Goal: Task Accomplishment & Management: Use online tool/utility

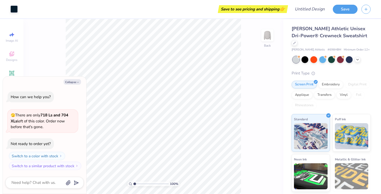
click at [60, 59] on div "100 % Back" at bounding box center [153, 106] width 260 height 175
click at [78, 82] on icon "button" at bounding box center [77, 82] width 3 height 3
type textarea "x"
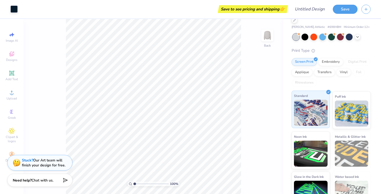
scroll to position [31, 0]
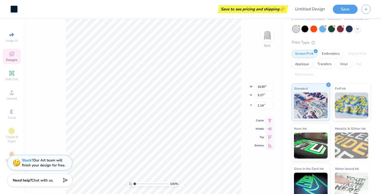
click at [293, 63] on div "Screen Print Embroidery Digital Print Applique Transfers Vinyl Foil Rhinestones" at bounding box center [331, 64] width 79 height 29
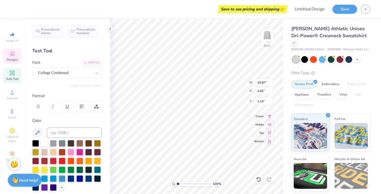
scroll to position [0, 1]
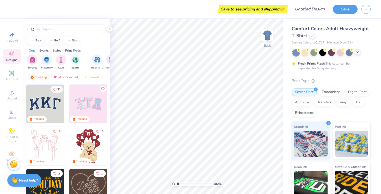
click at [359, 51] on icon at bounding box center [358, 52] width 4 height 4
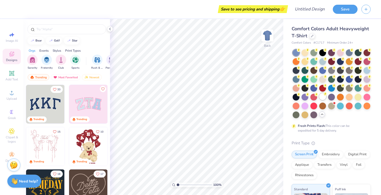
click at [323, 96] on div at bounding box center [323, 96] width 7 height 7
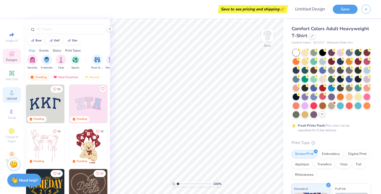
click at [9, 99] on span "Upload" at bounding box center [12, 99] width 10 height 4
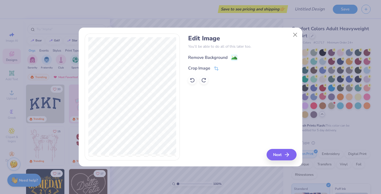
click at [216, 58] on div "Remove Background" at bounding box center [207, 58] width 39 height 6
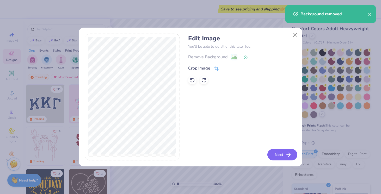
click at [275, 157] on button "Next" at bounding box center [283, 154] width 30 height 11
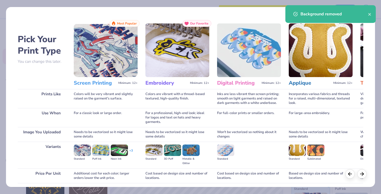
scroll to position [40, 0]
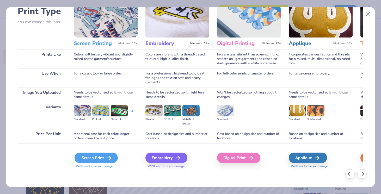
click at [96, 160] on div "Screen Print" at bounding box center [96, 158] width 43 height 10
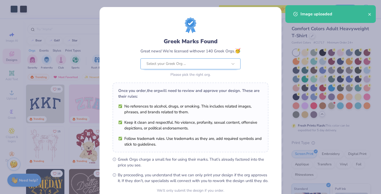
click at [191, 67] on body "Art colors Save to see pricing and shipping 👉 Design Title Save Image AI Design…" at bounding box center [190, 97] width 381 height 194
click at [296, 69] on div "Greek Marks Found Great news! We’re licensed with over 140 Greek Orgs. 🥳 Select…" at bounding box center [190, 97] width 381 height 194
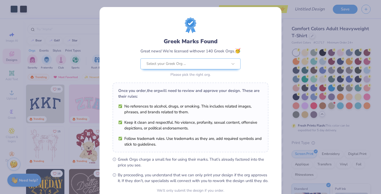
scroll to position [50, 0]
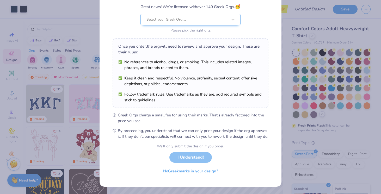
click at [186, 156] on div "We’ll only submit the design if you order. I Understand! No Greek marks in your…" at bounding box center [190, 160] width 67 height 33
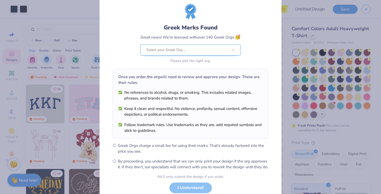
scroll to position [7, 0]
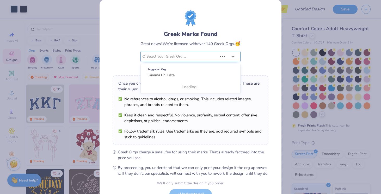
click at [192, 53] on div at bounding box center [182, 56] width 71 height 7
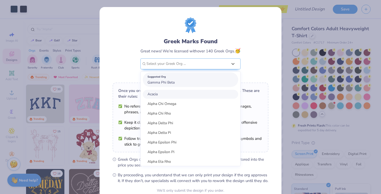
click at [178, 83] on div "Suggested Org Gamma Phi Beta" at bounding box center [190, 80] width 95 height 15
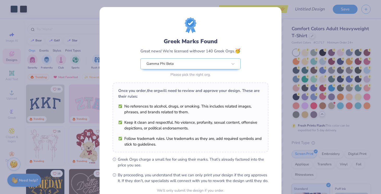
scroll to position [50, 0]
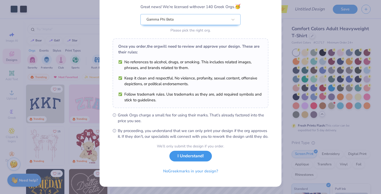
click at [184, 158] on button "I Understand!" at bounding box center [191, 156] width 43 height 11
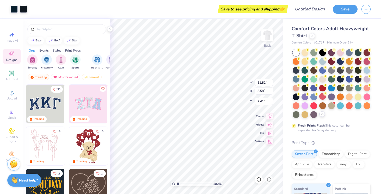
scroll to position [0, 0]
type input "3.00"
type input "13.02"
type input "3.94"
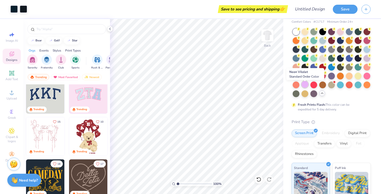
scroll to position [17, 0]
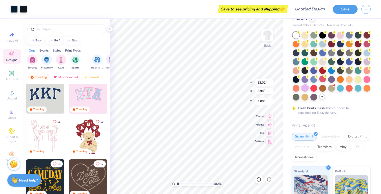
type input "7.20"
click at [15, 78] on span "Add Text" at bounding box center [11, 79] width 13 height 4
type input "5.59"
type input "1.62"
type input "11.69"
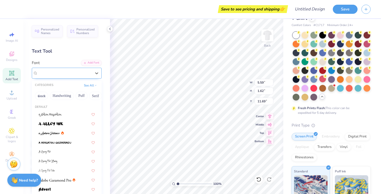
click at [72, 75] on div "Super Dream" at bounding box center [64, 73] width 55 height 8
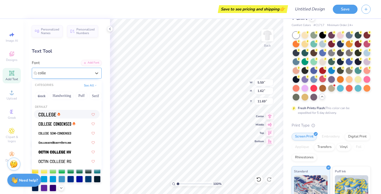
click at [68, 116] on div at bounding box center [67, 114] width 56 height 5
type input "colle"
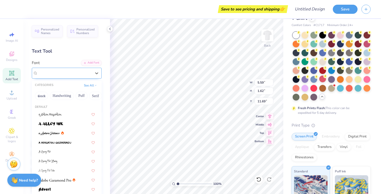
click at [65, 75] on div "College" at bounding box center [64, 73] width 55 height 8
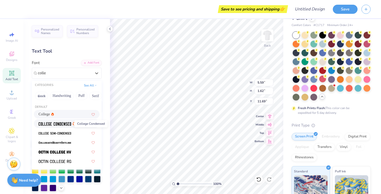
click at [70, 125] on img at bounding box center [55, 124] width 33 height 4
type input "colle"
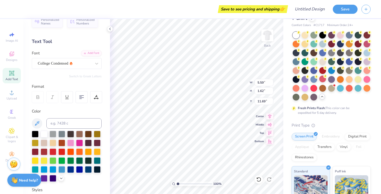
scroll to position [30, 0]
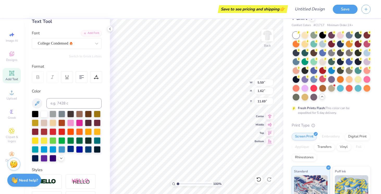
type textarea "GAMMA PHI"
click at [70, 149] on div at bounding box center [70, 149] width 7 height 7
click at [98, 149] on div at bounding box center [97, 149] width 7 height 7
click at [89, 149] on div at bounding box center [88, 149] width 7 height 7
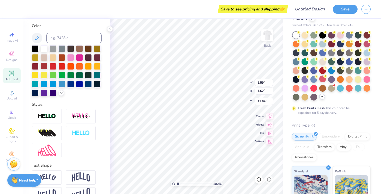
scroll to position [109, 0]
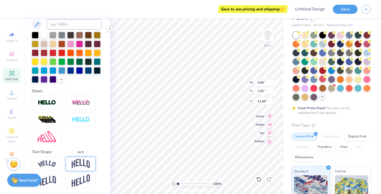
click at [75, 162] on img at bounding box center [81, 164] width 18 height 10
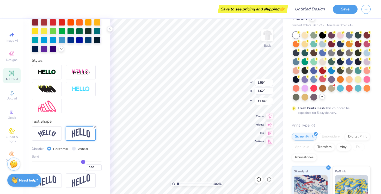
type input "0.49"
type input "0.47"
type input "0.46"
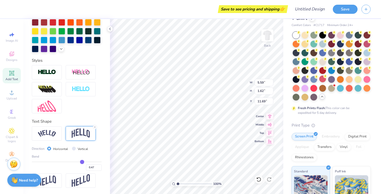
type input "0.46"
type input "0.44"
type input "0.41"
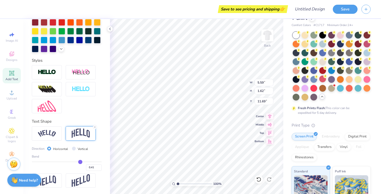
type input "0.39"
type input "0.38"
type input "0.37"
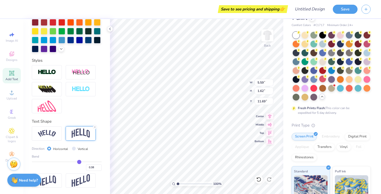
type input "0.37"
type input "0.36"
type input "0.34"
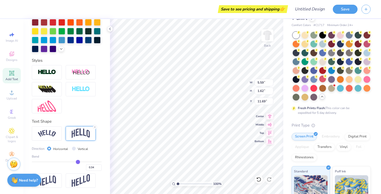
type input "0.32"
type input "0.24"
type input "0.23"
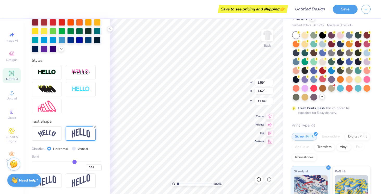
type input "0.23"
type input "0.22"
drag, startPoint x: 83, startPoint y: 161, endPoint x: 74, endPoint y: 162, distance: 9.4
click at [74, 162] on input "range" at bounding box center [67, 162] width 70 height 1
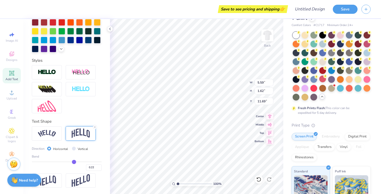
type input "0.23"
type input "0.24"
type input "0.27"
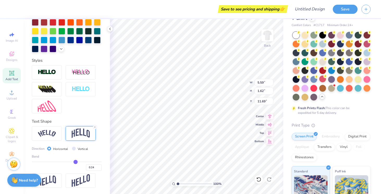
type input "0.27"
type input "0.29"
type input "0.32"
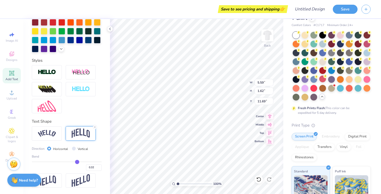
type input "0.34"
type input "0.35"
type input "0.36"
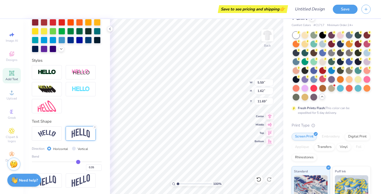
type input "0.36"
type input "0.37"
type input "0.38"
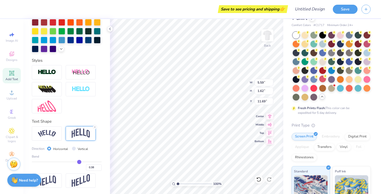
drag, startPoint x: 74, startPoint y: 162, endPoint x: 79, endPoint y: 162, distance: 5.5
click at [79, 162] on input "range" at bounding box center [67, 162] width 70 height 1
type input "0.36"
type input "0.35"
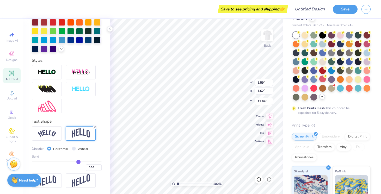
type input "0.35"
type input "0.34"
type input "0.33"
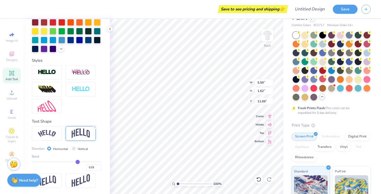
type input "0.32"
click at [77, 162] on input "range" at bounding box center [67, 162] width 70 height 1
type input "7.20"
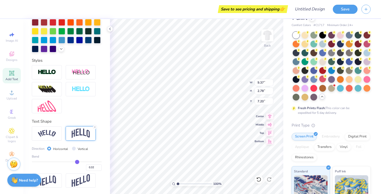
type input "12.50"
type input "3.71"
type input "0.31"
type input "0.3"
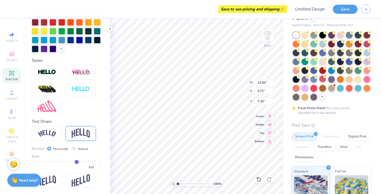
type input "0.30"
type input "0.29"
type input "0.28"
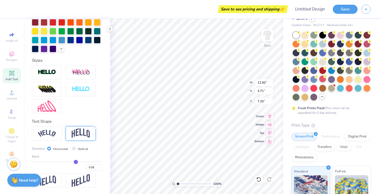
type input "0.27"
type input "0.26"
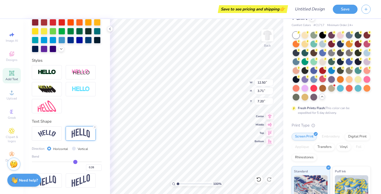
click at [75, 162] on input "range" at bounding box center [67, 162] width 70 height 1
type input "3.40"
type input "7.36"
type input "0.25"
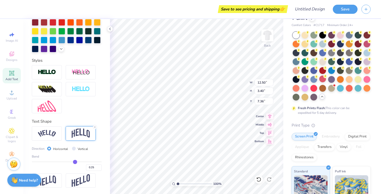
type input "0.24"
type input "0.23"
type input "0.22"
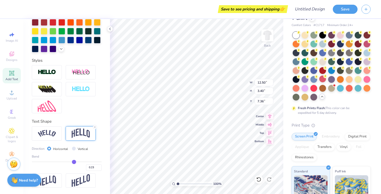
type input "0.22"
click at [74, 162] on input "range" at bounding box center [67, 162] width 70 height 1
type input "3.20"
type input "7.46"
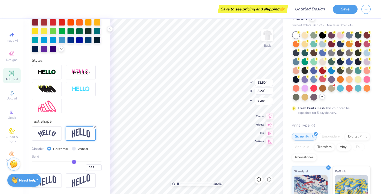
type input "13.02"
type input "3.94"
type input "7.20"
type input "12.89"
type input "3.90"
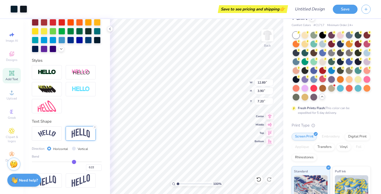
type input "12.50"
type input "3.20"
type input "7.56"
type input "12.92"
type input "3.31"
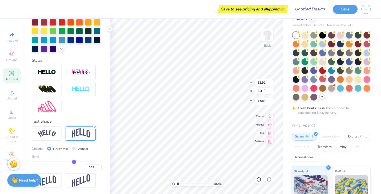
type input "7.20"
click at [11, 76] on icon at bounding box center [12, 73] width 6 height 6
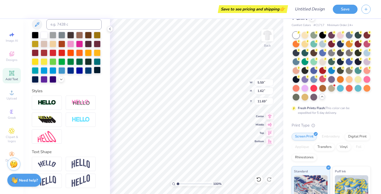
scroll to position [0, 0]
type textarea "e"
type textarea "EST. 1874"
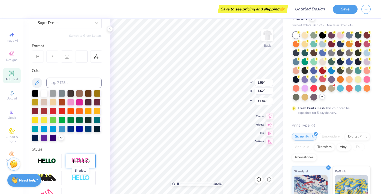
scroll to position [0, 0]
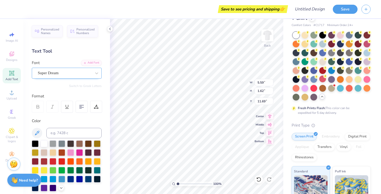
click at [79, 76] on div "Super Dream" at bounding box center [64, 73] width 55 height 8
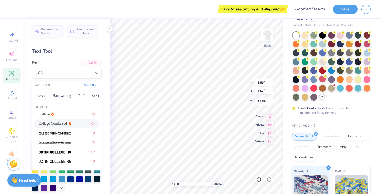
click at [57, 124] on span "College Condensed" at bounding box center [53, 123] width 28 height 5
type input "COLL"
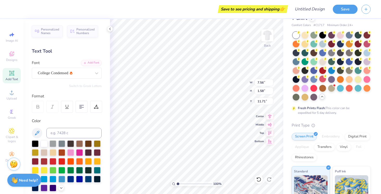
type input "4.65"
type input "0.97"
type input "10.13"
click at [88, 178] on div at bounding box center [88, 179] width 7 height 7
type input "1.61"
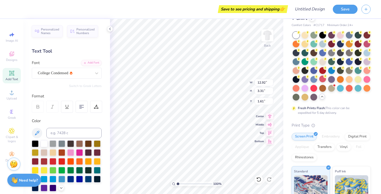
type input "4.65"
type input "0.97"
type input "4.91"
type input "12.89"
type input "3.90"
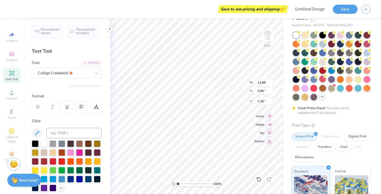
type input "7.21"
type input "3.56"
click at [88, 170] on div at bounding box center [88, 170] width 7 height 7
click at [340, 60] on div at bounding box center [340, 61] width 7 height 7
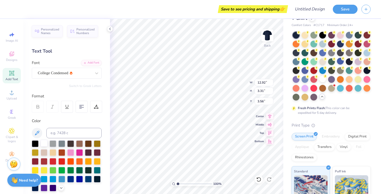
click at [46, 144] on div at bounding box center [44, 143] width 7 height 7
type input "4.65"
type input "0.97"
type input "6.86"
click at [46, 145] on div at bounding box center [44, 143] width 7 height 7
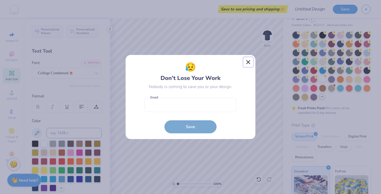
click at [251, 62] on button "Close" at bounding box center [249, 62] width 10 height 10
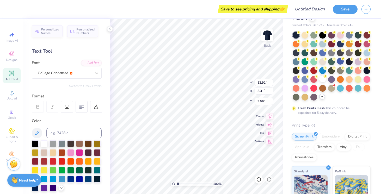
scroll to position [0, 1]
type textarea "GAMMA PHI BETA"
type input "3.69"
type input "6.49"
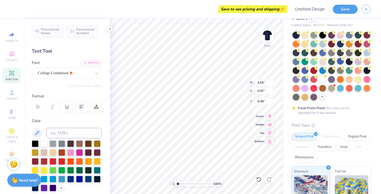
type input "14.17"
type input "2.80"
type input "3.69"
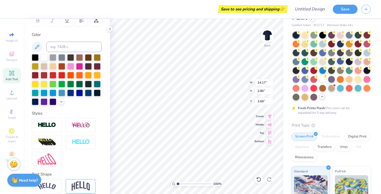
scroll to position [109, 0]
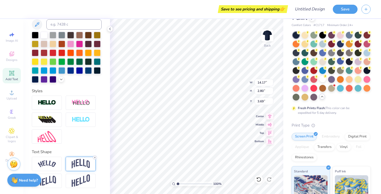
click at [95, 157] on icon at bounding box center [94, 157] width 3 height 3
type input "1.56"
type input "4.31"
click at [88, 105] on img at bounding box center [81, 103] width 18 height 7
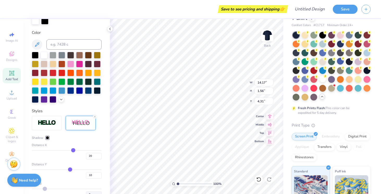
type input "1.43"
type input "4.45"
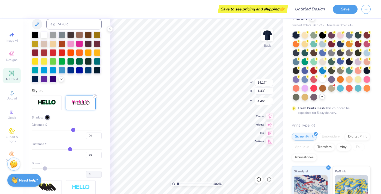
click at [95, 97] on line at bounding box center [95, 97] width 2 height 2
type input "11.81"
type input "1.30"
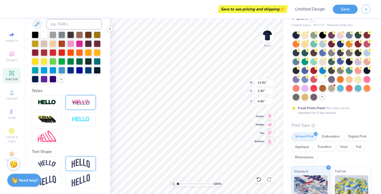
scroll to position [109, 0]
click at [53, 106] on img at bounding box center [47, 103] width 18 height 6
type input "11.83"
type input "1.33"
type input "4.44"
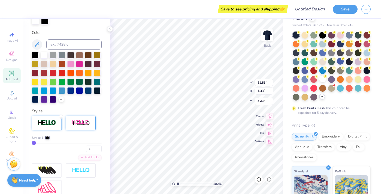
scroll to position [129, 0]
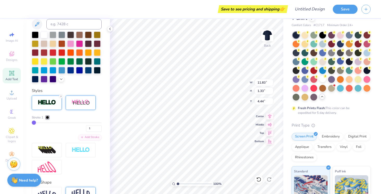
type input "5"
type input "6"
type input "7"
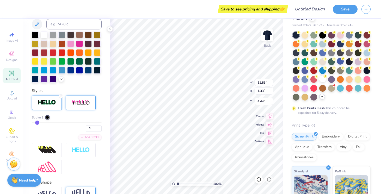
type input "7"
type input "9"
type input "12"
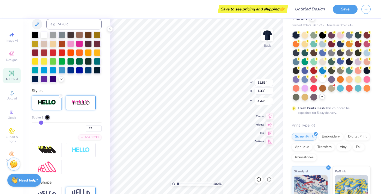
type input "14"
type input "15"
type input "16"
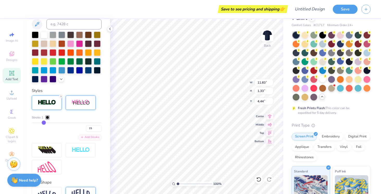
type input "16"
drag, startPoint x: 36, startPoint y: 123, endPoint x: 44, endPoint y: 123, distance: 7.8
type input "16"
click at [44, 123] on input "range" at bounding box center [67, 123] width 70 height 1
type input "12.21"
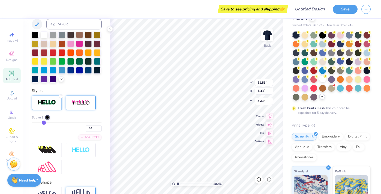
type input "1.70"
type input "4.25"
click at [48, 117] on div at bounding box center [47, 117] width 3 height 3
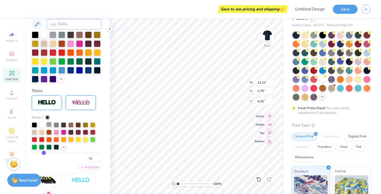
click at [49, 125] on div at bounding box center [48, 124] width 5 height 5
type input "15"
type input "14"
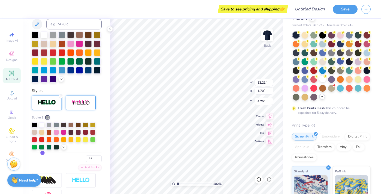
type input "13"
type input "12"
type input "11"
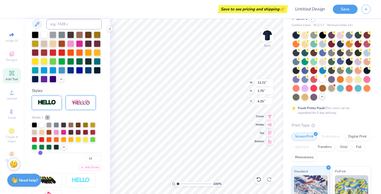
type input "11"
type input "10"
type input "9"
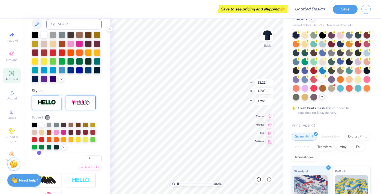
type input "8"
type input "7"
drag, startPoint x: 43, startPoint y: 152, endPoint x: 38, endPoint y: 152, distance: 5.0
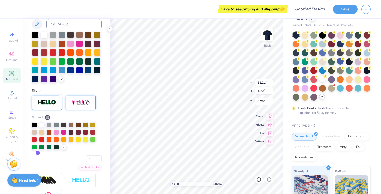
type input "7"
click at [38, 153] on input "range" at bounding box center [67, 153] width 70 height 1
type input "11.99"
type input "1.48"
type input "4.36"
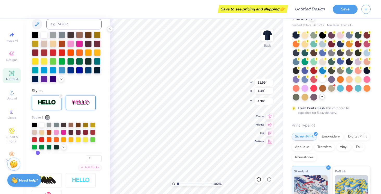
type input "6"
type input "5"
type input "4"
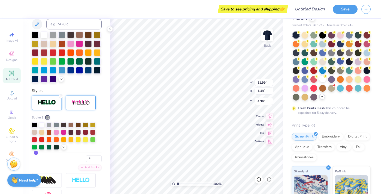
type input "4"
type input "3"
type input "2"
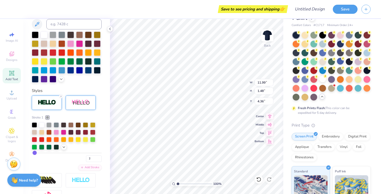
type input "1"
drag, startPoint x: 38, startPoint y: 152, endPoint x: 34, endPoint y: 152, distance: 3.9
type input "1"
click at [34, 153] on input "range" at bounding box center [67, 153] width 70 height 1
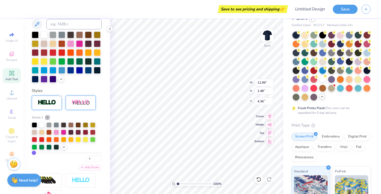
type input "11.83"
type input "1.33"
click at [34, 153] on input "range" at bounding box center [67, 153] width 70 height 1
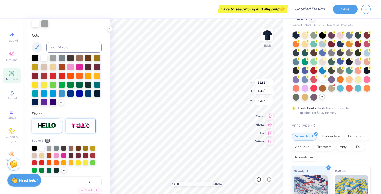
scroll to position [107, 0]
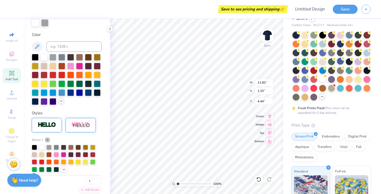
click at [62, 100] on icon at bounding box center [61, 101] width 4 height 4
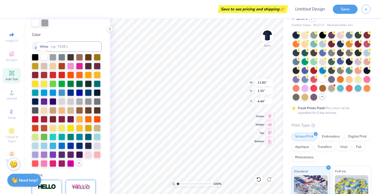
click at [44, 55] on div at bounding box center [44, 56] width 7 height 7
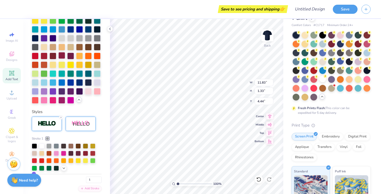
scroll to position [170, 0]
click at [42, 147] on div at bounding box center [41, 145] width 5 height 5
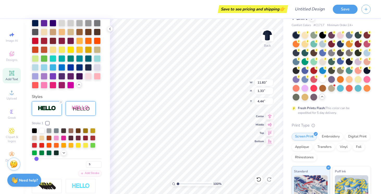
click at [37, 159] on input "range" at bounding box center [67, 159] width 70 height 1
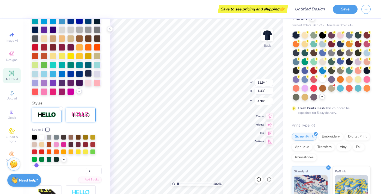
click at [88, 74] on div at bounding box center [88, 73] width 7 height 7
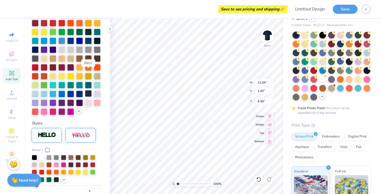
scroll to position [179, 0]
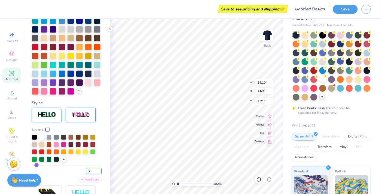
click at [93, 169] on input "5" at bounding box center [94, 171] width 16 height 7
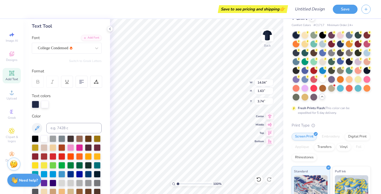
scroll to position [0, 0]
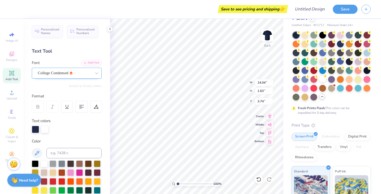
click at [62, 74] on div "College Condensed" at bounding box center [64, 73] width 55 height 8
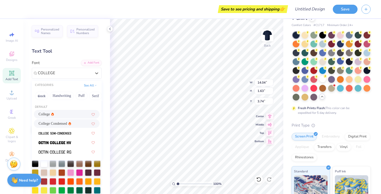
click at [56, 118] on div "College" at bounding box center [67, 114] width 66 height 9
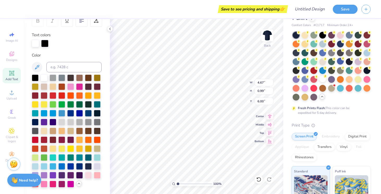
scroll to position [88, 0]
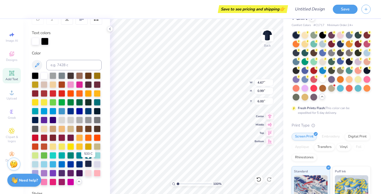
click at [88, 165] on div at bounding box center [88, 164] width 7 height 7
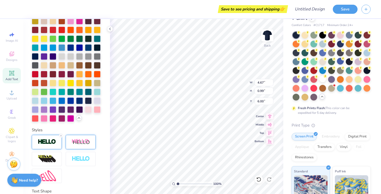
scroll to position [191, 0]
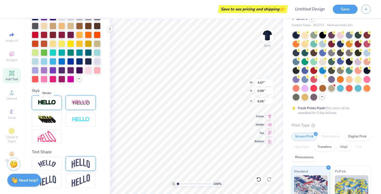
click at [50, 103] on img at bounding box center [47, 103] width 18 height 6
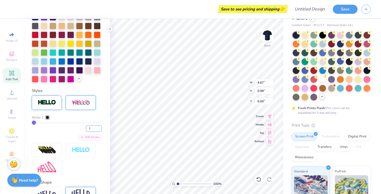
click at [95, 128] on input "1" at bounding box center [94, 128] width 16 height 7
click at [47, 116] on div at bounding box center [47, 117] width 3 height 3
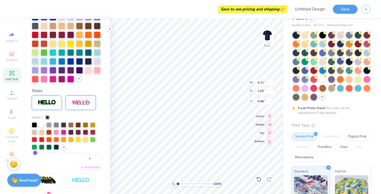
click at [42, 124] on div at bounding box center [41, 124] width 5 height 5
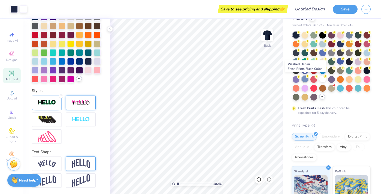
click at [306, 80] on div at bounding box center [305, 79] width 7 height 7
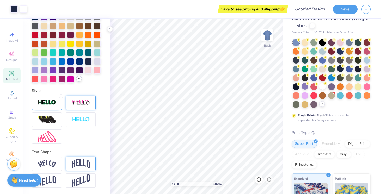
scroll to position [9, 0]
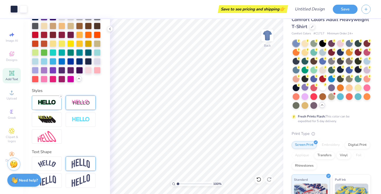
click at [358, 70] on div at bounding box center [358, 69] width 7 height 7
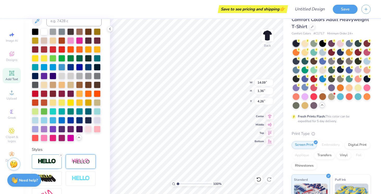
scroll to position [132, 0]
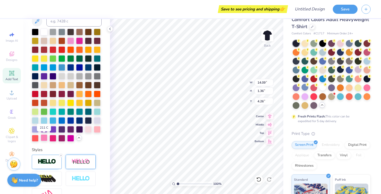
click at [45, 139] on div at bounding box center [44, 138] width 7 height 7
click at [45, 138] on div at bounding box center [44, 138] width 7 height 7
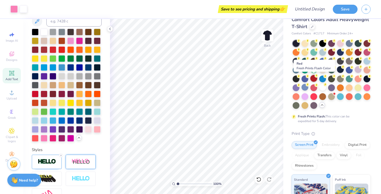
click at [314, 77] on div at bounding box center [314, 78] width 7 height 7
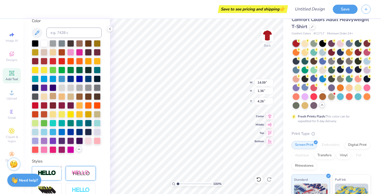
scroll to position [119, 0]
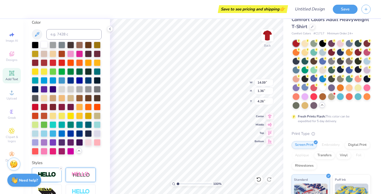
click at [45, 43] on div at bounding box center [44, 44] width 7 height 7
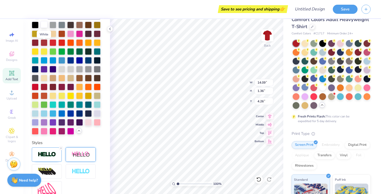
scroll to position [99, 0]
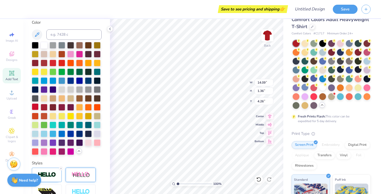
click at [35, 109] on div at bounding box center [35, 107] width 7 height 7
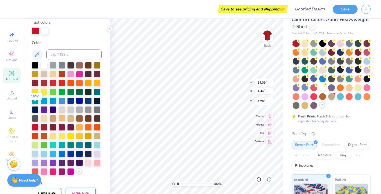
scroll to position [119, 0]
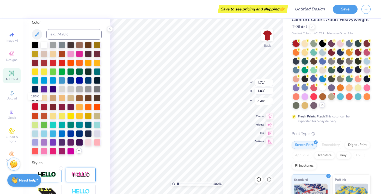
click at [35, 106] on div at bounding box center [35, 106] width 7 height 7
click at [321, 41] on div at bounding box center [323, 43] width 7 height 7
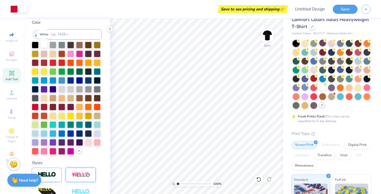
click at [44, 44] on div at bounding box center [44, 44] width 7 height 7
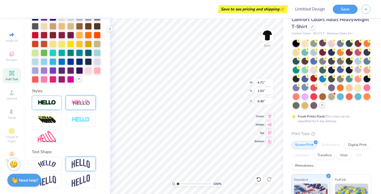
scroll to position [0, 1]
click at [48, 109] on div at bounding box center [47, 103] width 30 height 14
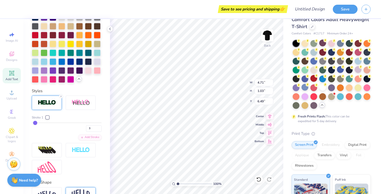
click at [49, 117] on div at bounding box center [47, 117] width 3 height 3
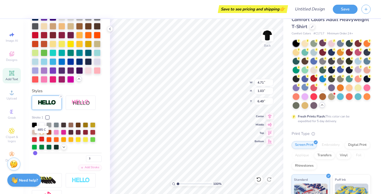
click at [41, 138] on div at bounding box center [41, 139] width 5 height 5
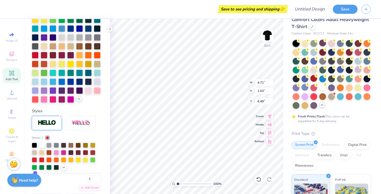
scroll to position [191, 0]
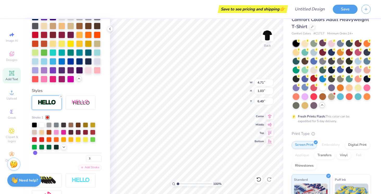
click at [99, 100] on div "Stroke 1 3 Add Stroke" at bounding box center [67, 150] width 70 height 109
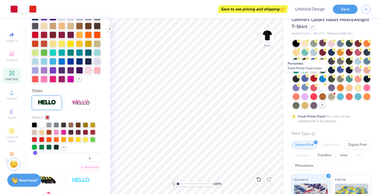
click at [306, 79] on div at bounding box center [305, 78] width 7 height 7
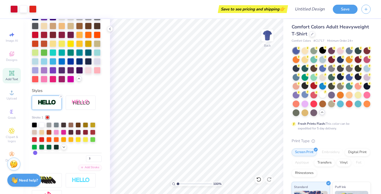
scroll to position [0, 0]
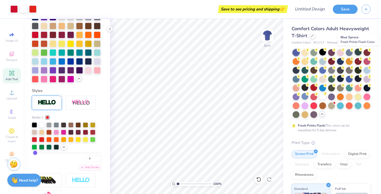
click at [361, 55] on div at bounding box center [358, 52] width 7 height 7
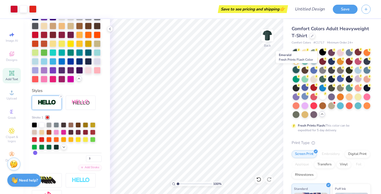
click at [296, 69] on div at bounding box center [296, 70] width 7 height 7
click at [295, 68] on div at bounding box center [296, 70] width 7 height 7
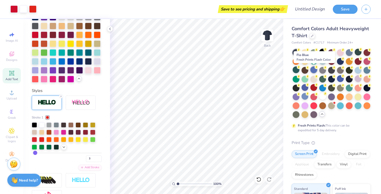
click at [313, 70] on div at bounding box center [314, 70] width 7 height 7
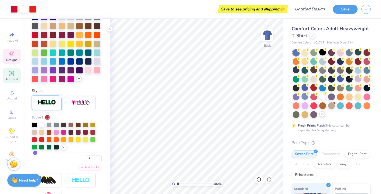
click at [12, 51] on div "Designs" at bounding box center [12, 56] width 18 height 15
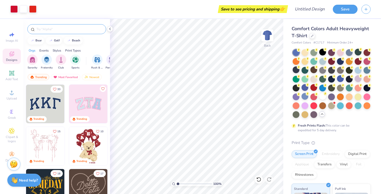
click at [61, 27] on input "text" at bounding box center [69, 29] width 67 height 5
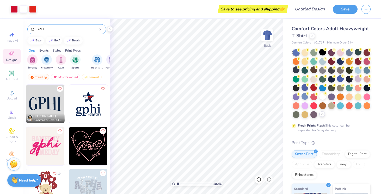
click at [52, 100] on img at bounding box center [45, 104] width 39 height 39
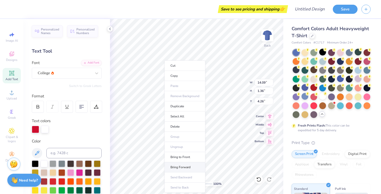
click at [183, 165] on li "Bring Forward" at bounding box center [185, 168] width 41 height 10
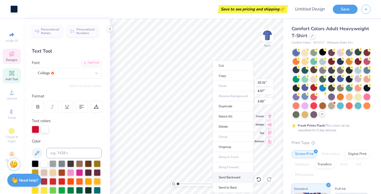
click at [228, 178] on li "Send Backward" at bounding box center [233, 178] width 41 height 10
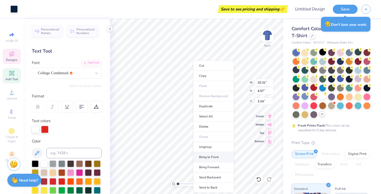
click at [205, 161] on li "Bring to Front" at bounding box center [213, 157] width 41 height 10
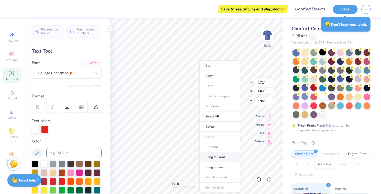
click at [214, 158] on li "Bring to Front" at bounding box center [220, 157] width 41 height 10
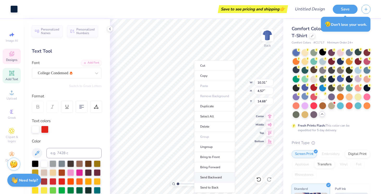
click at [207, 176] on li "Send Backward" at bounding box center [214, 178] width 41 height 10
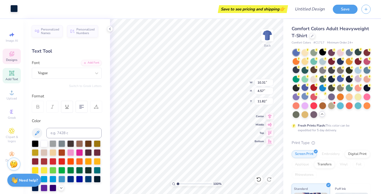
click at [12, 8] on div at bounding box center [13, 8] width 7 height 7
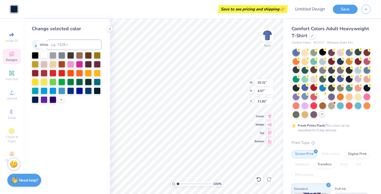
click at [43, 54] on div at bounding box center [44, 55] width 7 height 7
click at [322, 50] on div at bounding box center [323, 52] width 7 height 7
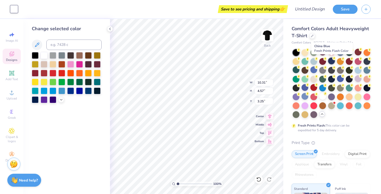
click at [331, 60] on div at bounding box center [331, 61] width 7 height 7
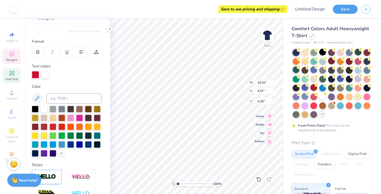
scroll to position [57, 0]
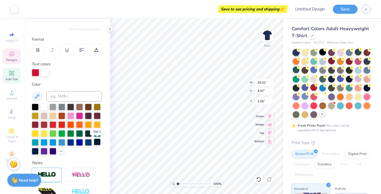
click at [95, 143] on div at bounding box center [97, 142] width 7 height 7
click at [13, 10] on div at bounding box center [13, 8] width 7 height 7
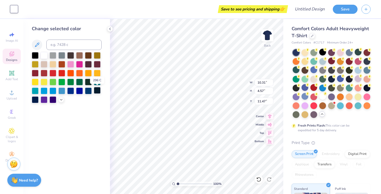
click at [95, 89] on div at bounding box center [97, 90] width 7 height 7
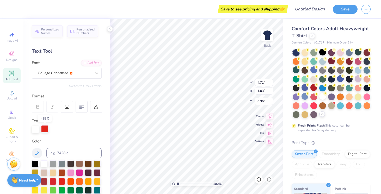
click at [45, 128] on div at bounding box center [44, 128] width 7 height 7
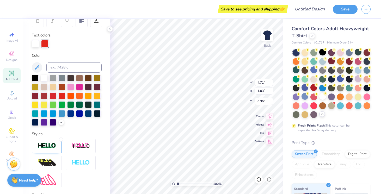
scroll to position [100, 0]
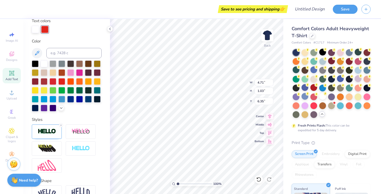
click at [45, 129] on img at bounding box center [47, 132] width 18 height 6
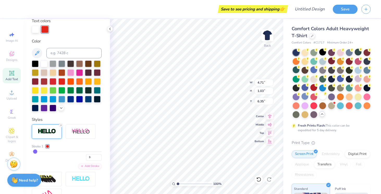
click at [48, 145] on div at bounding box center [47, 146] width 3 height 3
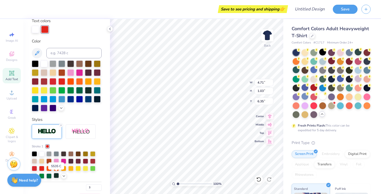
click at [56, 175] on div at bounding box center [56, 175] width 5 height 5
click at [109, 146] on div "Personalized Names Personalized Numbers Text Tool Add Font Font College Condens…" at bounding box center [66, 106] width 87 height 175
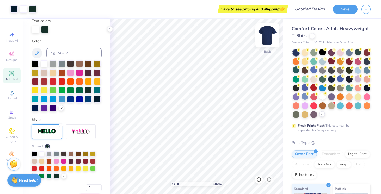
click at [270, 35] on img at bounding box center [267, 35] width 21 height 21
click at [17, 53] on div "Designs" at bounding box center [12, 56] width 18 height 15
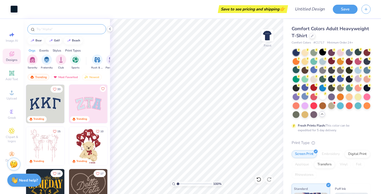
click at [63, 29] on input "text" at bounding box center [69, 29] width 67 height 5
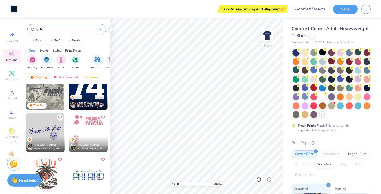
scroll to position [364, 0]
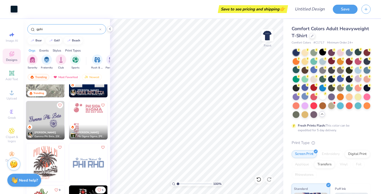
click at [53, 123] on img at bounding box center [45, 120] width 39 height 39
click at [271, 34] on img at bounding box center [267, 35] width 21 height 21
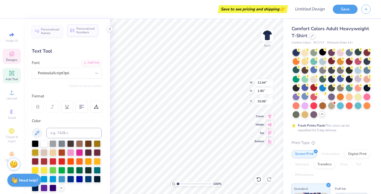
scroll to position [0, 0]
click at [42, 147] on div at bounding box center [44, 143] width 7 height 7
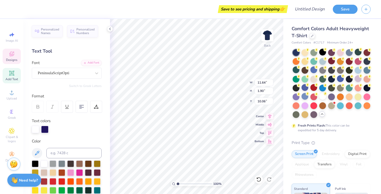
click at [43, 128] on div at bounding box center [44, 129] width 7 height 7
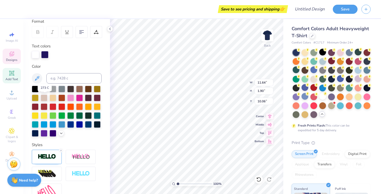
scroll to position [77, 0]
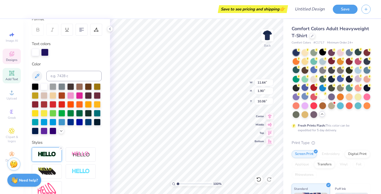
click at [50, 159] on div at bounding box center [47, 155] width 30 height 14
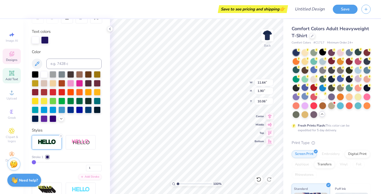
scroll to position [96, 0]
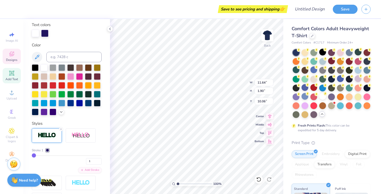
click at [47, 149] on div at bounding box center [47, 150] width 3 height 3
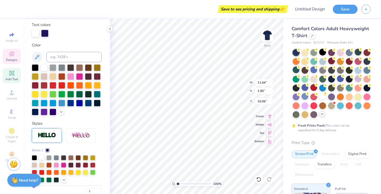
click at [41, 157] on div at bounding box center [41, 157] width 5 height 5
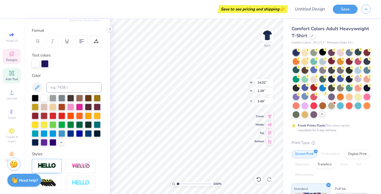
scroll to position [0, 0]
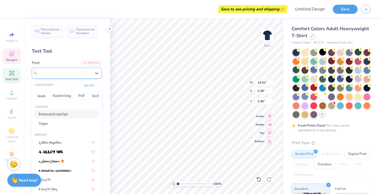
click at [86, 71] on div "PeninsulaScriptOpti" at bounding box center [64, 73] width 55 height 8
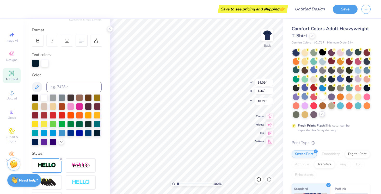
scroll to position [69, 0]
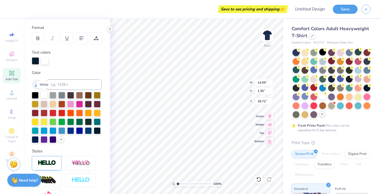
click at [44, 94] on div at bounding box center [44, 95] width 7 height 7
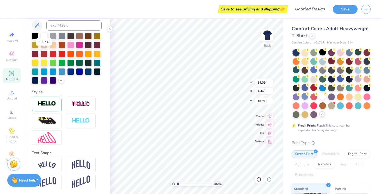
scroll to position [109, 0]
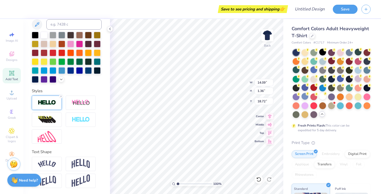
click at [45, 101] on img at bounding box center [47, 103] width 18 height 6
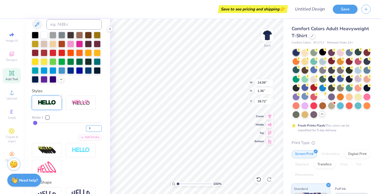
click at [95, 130] on input "3" at bounding box center [94, 128] width 16 height 7
click at [61, 97] on icon at bounding box center [60, 96] width 3 height 3
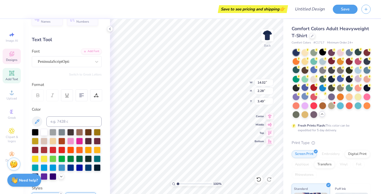
scroll to position [0, 0]
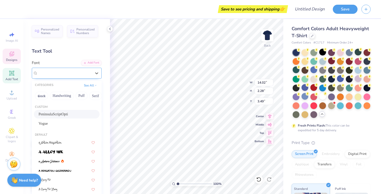
click at [62, 74] on div "PeninsulaScriptOpti" at bounding box center [64, 73] width 55 height 8
click at [55, 123] on div "Vogue" at bounding box center [67, 123] width 56 height 5
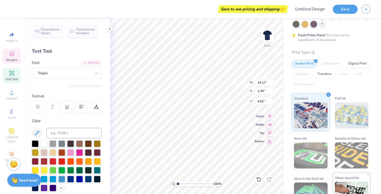
scroll to position [107, 0]
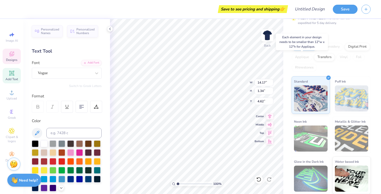
click at [304, 56] on div "Applique" at bounding box center [302, 57] width 21 height 8
click at [340, 66] on div "Screen Print Embroidery Digital Print Applique Transfers Vinyl Foil Rhinestones" at bounding box center [331, 57] width 79 height 29
click at [325, 59] on div "Transfers" at bounding box center [324, 57] width 21 height 8
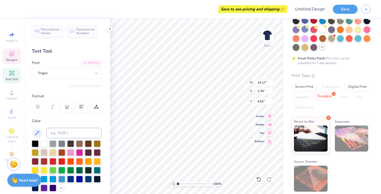
scroll to position [67, 0]
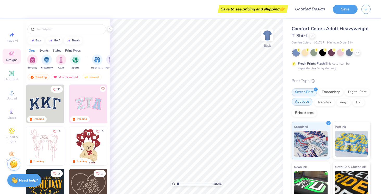
click at [306, 103] on div "Applique" at bounding box center [302, 102] width 21 height 8
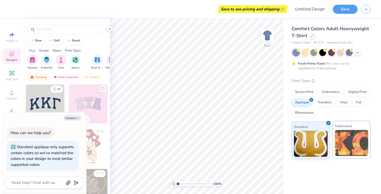
click at [362, 134] on img at bounding box center [352, 143] width 34 height 26
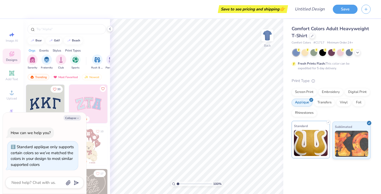
click at [319, 140] on img at bounding box center [311, 143] width 34 height 26
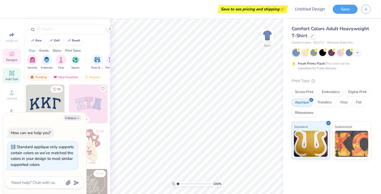
click at [13, 73] on icon at bounding box center [12, 73] width 4 height 4
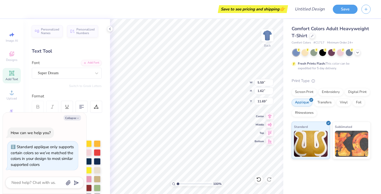
type textarea "x"
type textarea "g"
type textarea "x"
type textarea "ga"
type textarea "x"
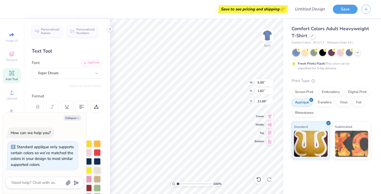
type textarea "gam"
type textarea "x"
type textarea "[PERSON_NAME]"
type textarea "x"
type textarea "gamma"
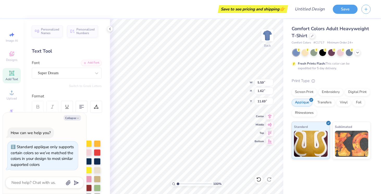
type textarea "x"
type textarea "gamma"
type textarea "x"
type textarea "gamma p"
type textarea "x"
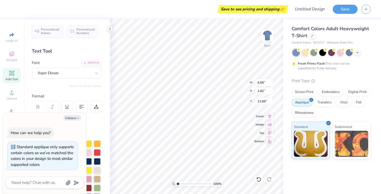
type textarea "gamma ph"
type textarea "x"
type textarea "gamma phi"
type textarea "x"
type textarea "gamma phi"
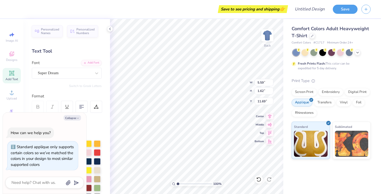
type textarea "x"
type textarea "gamma phi b"
type textarea "x"
type textarea "gamma phi be"
type textarea "x"
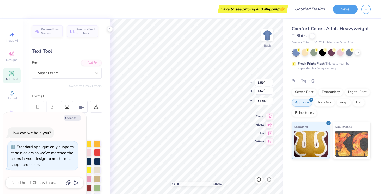
type textarea "gamma phi bet"
type textarea "x"
type textarea "gamma phi beta"
click at [89, 74] on div "Super Dream" at bounding box center [64, 73] width 55 height 8
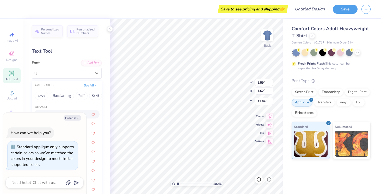
click at [75, 118] on button "Collapse" at bounding box center [72, 117] width 17 height 5
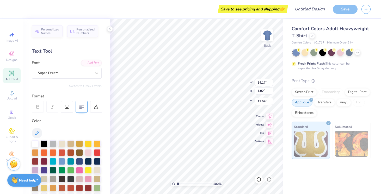
type textarea "x"
type input "14.17"
type input "1.82"
type input "11.59"
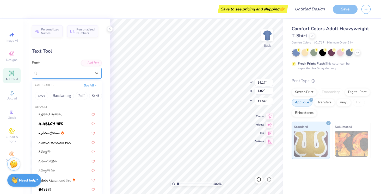
click at [73, 70] on div at bounding box center [65, 73] width 54 height 7
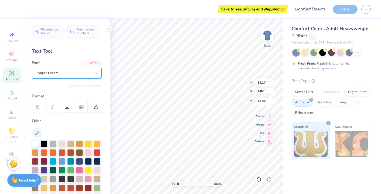
click at [92, 71] on div "Super Dream" at bounding box center [64, 73] width 55 height 8
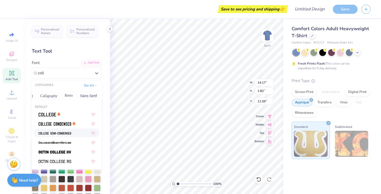
click at [62, 131] on span at bounding box center [55, 132] width 33 height 5
type input "coll"
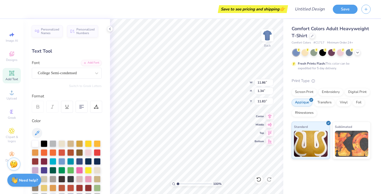
scroll to position [0, 0]
click at [94, 74] on div at bounding box center [96, 73] width 9 height 9
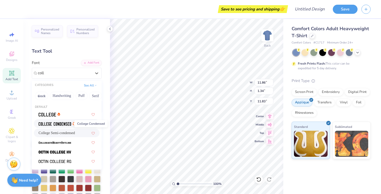
click at [55, 125] on img at bounding box center [55, 124] width 33 height 4
type input "coll"
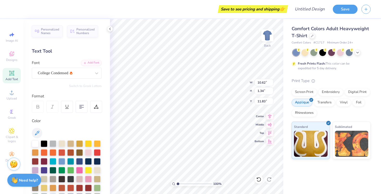
type input "3.83"
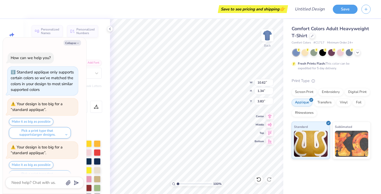
scroll to position [11, 0]
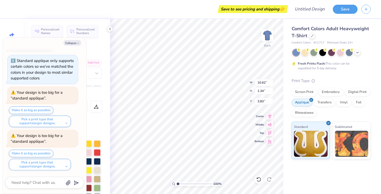
type textarea "x"
type input "3.79"
type textarea "x"
type input "11.75"
type input "1.48"
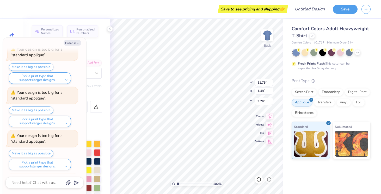
scroll to position [98, 0]
type textarea "x"
type input "11.93"
type input "1.50"
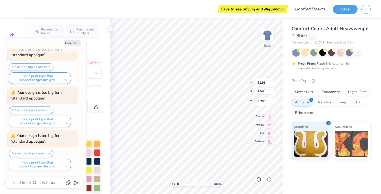
type textarea "x"
type input "3.83"
click at [103, 51] on div "Personalized Names Personalized Numbers Text Tool Add Font Font College Condens…" at bounding box center [66, 106] width 87 height 175
click at [74, 41] on button "Collapse" at bounding box center [72, 42] width 17 height 5
type textarea "x"
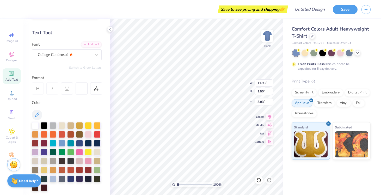
scroll to position [27, 0]
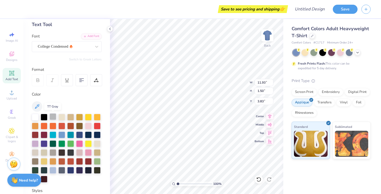
click at [54, 117] on div at bounding box center [53, 116] width 7 height 7
click at [350, 53] on div at bounding box center [349, 52] width 7 height 7
click at [357, 52] on icon at bounding box center [358, 52] width 4 height 4
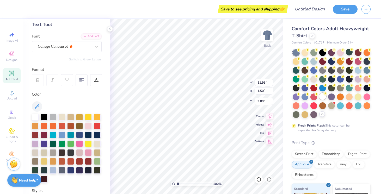
click at [323, 99] on div at bounding box center [323, 96] width 7 height 7
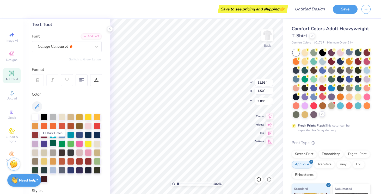
click at [51, 143] on div at bounding box center [53, 143] width 7 height 7
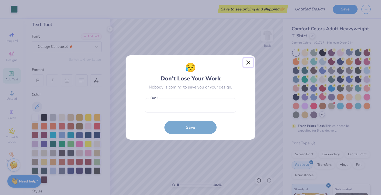
click at [250, 60] on button "Close" at bounding box center [249, 63] width 10 height 10
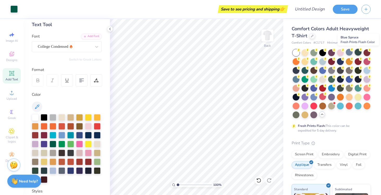
click at [358, 51] on div at bounding box center [358, 52] width 7 height 7
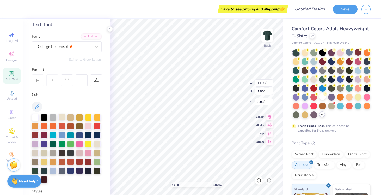
click at [61, 117] on div at bounding box center [61, 116] width 7 height 7
click at [57, 52] on div "Personalized Names Personalized Numbers Text Tool Add Font Font College Condens…" at bounding box center [66, 107] width 87 height 176
click at [56, 47] on div "College Condensed" at bounding box center [64, 47] width 55 height 8
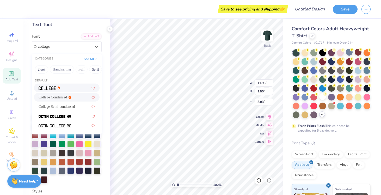
click at [52, 85] on div at bounding box center [67, 87] width 66 height 9
type input "college"
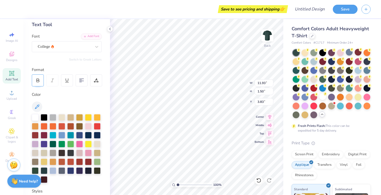
click at [34, 81] on div at bounding box center [38, 80] width 12 height 12
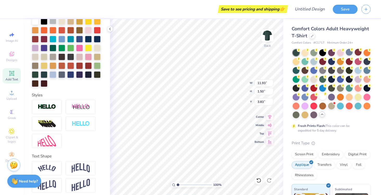
scroll to position [126, 0]
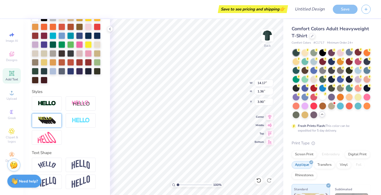
type input "5.43"
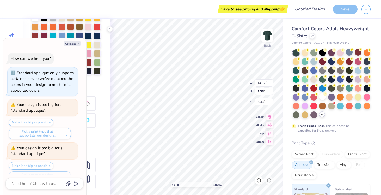
scroll to position [228, 0]
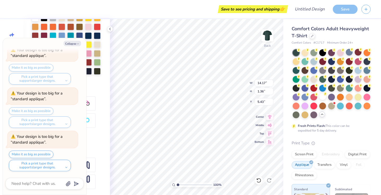
type textarea "x"
type input "10.91"
type input "1.04"
type textarea "x"
type input "5.38"
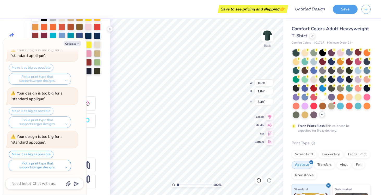
scroll to position [271, 0]
type textarea "x"
type input "5.23"
click at [101, 86] on div "Personalized Names Personalized Numbers Text Tool Add Font Font College Switch …" at bounding box center [66, 107] width 87 height 176
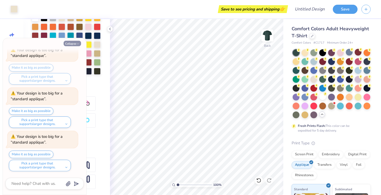
click at [77, 42] on icon "button" at bounding box center [77, 43] width 3 height 3
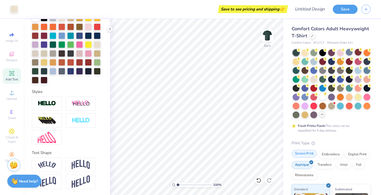
click at [306, 154] on div "Screen Print" at bounding box center [304, 154] width 25 height 8
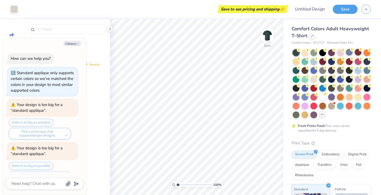
scroll to position [303, 0]
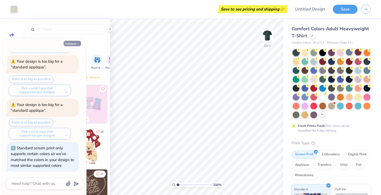
click at [74, 44] on button "Collapse" at bounding box center [72, 43] width 17 height 5
type textarea "x"
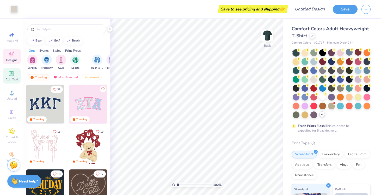
click at [11, 73] on icon at bounding box center [11, 73] width 5 height 5
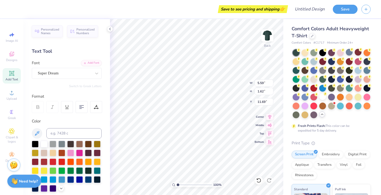
scroll to position [0, 0]
type textarea "since"
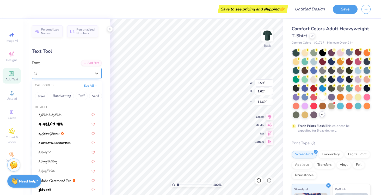
click at [83, 76] on div at bounding box center [65, 73] width 54 height 7
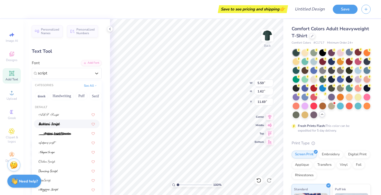
click at [69, 121] on div at bounding box center [67, 123] width 66 height 9
type input "script"
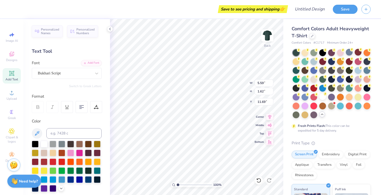
type textarea "Since"
type input "10.91"
type input "1.04"
type input "5.23"
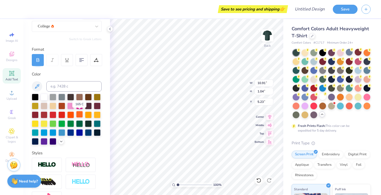
scroll to position [47, 0]
type input "5.82"
type input "1.99"
type input "11.50"
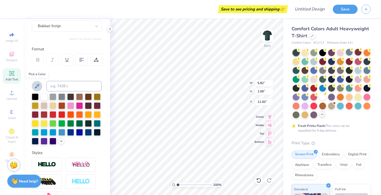
click at [37, 83] on icon at bounding box center [37, 86] width 6 height 6
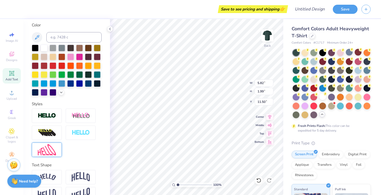
scroll to position [108, 0]
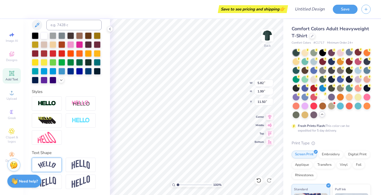
click at [50, 163] on img at bounding box center [47, 164] width 18 height 7
type input "6.86"
type input "2.47"
type input "11.26"
click at [89, 163] on img at bounding box center [81, 165] width 18 height 10
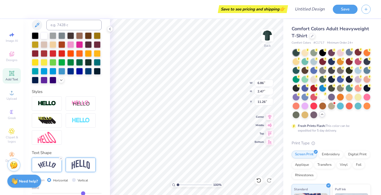
type input "5.82"
type input "2.73"
type input "11.13"
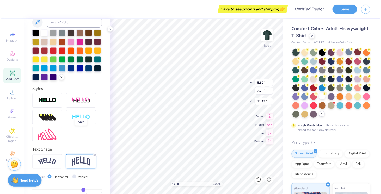
scroll to position [139, 0]
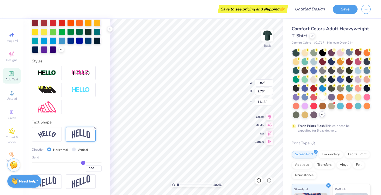
type input "0.48"
type input "0.44"
type input "0.34"
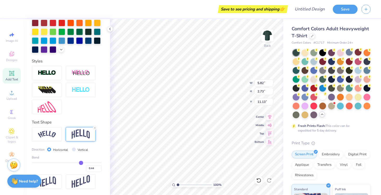
type input "0.34"
type input "0.32"
type input "0.31"
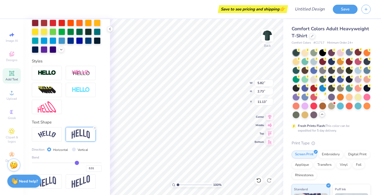
type input "0.3"
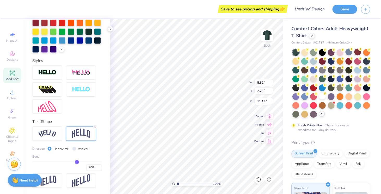
type input "0.30"
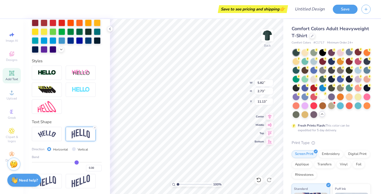
type input "0.29"
type input "0.28"
type input "0.27"
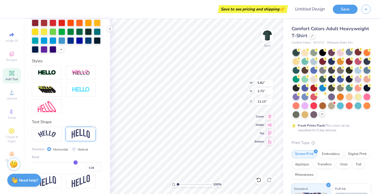
type input "0.27"
type input "0.26"
type input "0.25"
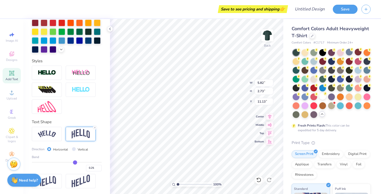
type input "0.24"
type input "0.23"
type input "0.22"
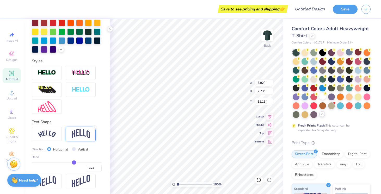
type input "0.22"
type input "0.21"
type input "0.2"
type input "0.20"
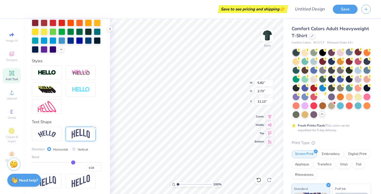
type input "0.19"
drag, startPoint x: 83, startPoint y: 163, endPoint x: 73, endPoint y: 163, distance: 10.4
click at [73, 163] on input "range" at bounding box center [67, 162] width 70 height 1
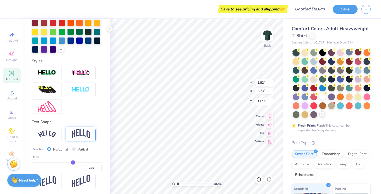
type input "2.20"
type input "3.55"
type input "5.69"
type input "2.52"
type input "3.23"
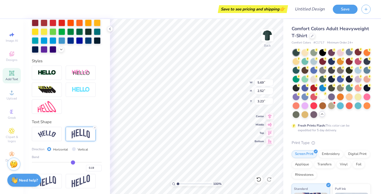
type input "4.22"
type input "1.87"
type input "3.90"
type input "0.22"
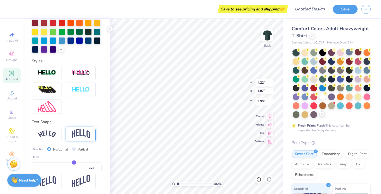
type input "0.24"
type input "0.25"
type input "0.26"
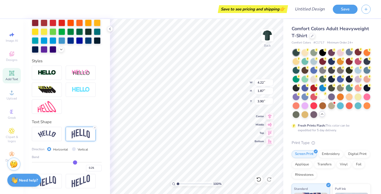
type input "0.26"
type input "0.27"
type input "0.28"
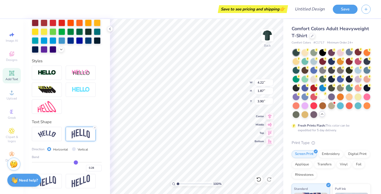
type input "0.29"
type input "0.3"
type input "0.30"
type input "0.3"
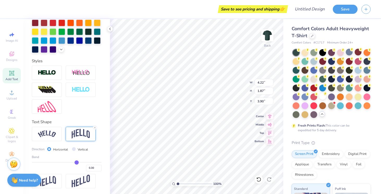
click at [76, 162] on input "range" at bounding box center [67, 162] width 70 height 1
type input "2.01"
type input "3.84"
type input "0.31"
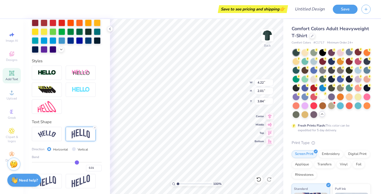
type input "0.32"
type input "0.34"
type input "0.37"
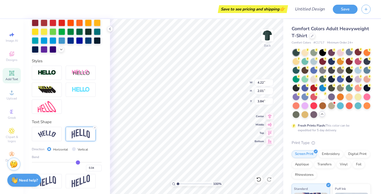
type input "0.37"
click at [79, 162] on input "range" at bounding box center [67, 162] width 70 height 1
type input "2.10"
type input "3.65"
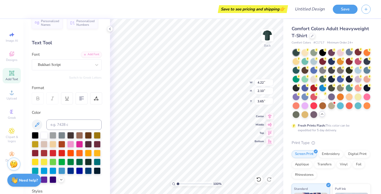
scroll to position [0, 0]
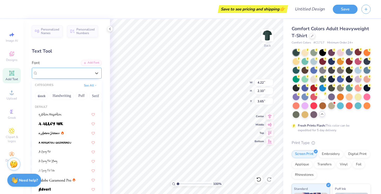
click at [65, 73] on div "Bukhari Script" at bounding box center [64, 73] width 55 height 8
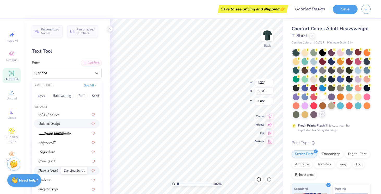
click at [53, 172] on img at bounding box center [48, 171] width 19 height 4
type input "script"
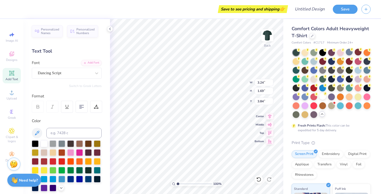
scroll to position [0, 0]
type textarea "Since"
type input "5.25"
type input "3.24"
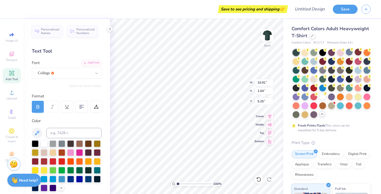
type input "1.69"
type input "3.84"
type textarea "Since."
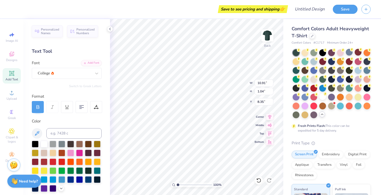
type input "8.35"
type textarea "1874"
type input "3.85"
type input "2.62"
type input "0.96"
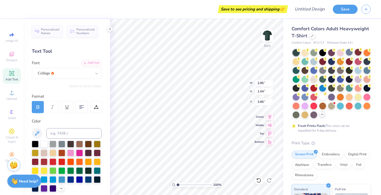
type input "3.94"
type input "2.53"
type input "3.85"
type input "3.37"
type input "1.69"
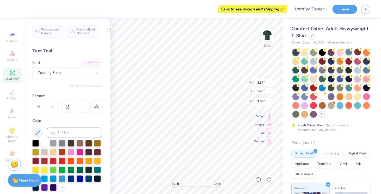
scroll to position [0, 1]
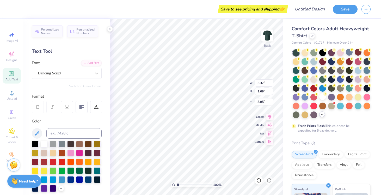
type textarea "Since. 1874"
click at [74, 76] on div at bounding box center [65, 73] width 54 height 7
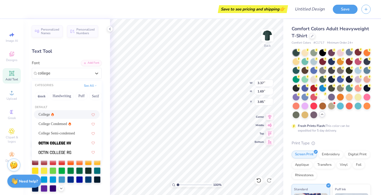
click at [53, 115] on icon at bounding box center [52, 114] width 3 height 3
type input "college"
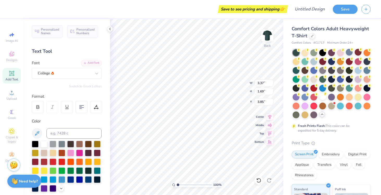
type input "7.99"
type input "3.20"
type input "3.11"
click at [69, 70] on div "College" at bounding box center [64, 73] width 55 height 8
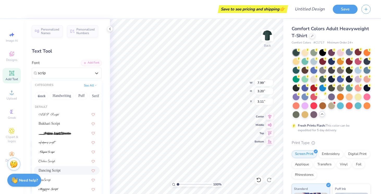
click at [60, 173] on div "Dancing Script" at bounding box center [67, 170] width 56 height 5
type input "scrip"
type input "6.81"
type input "3.10"
type input "3.13"
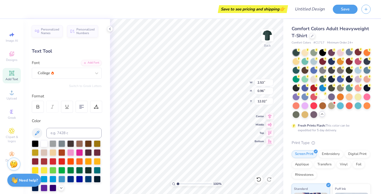
type input "12.02"
type input "6.81"
type input "3.10"
type input "3.13"
type textarea "Since."
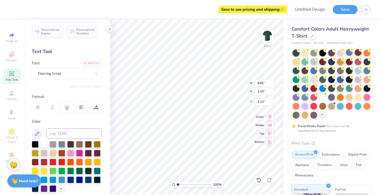
scroll to position [0, 0]
type input "4.07"
type input "2.53"
type input "0.96"
type input "4.07"
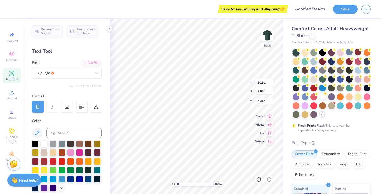
type input "5.49"
type input "2.53"
type input "0.96"
type input "4.07"
click at [56, 105] on div at bounding box center [52, 107] width 12 height 12
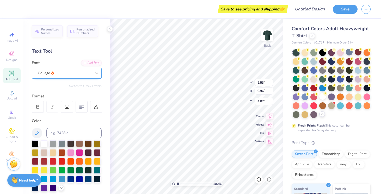
click at [66, 73] on div "College" at bounding box center [64, 73] width 55 height 8
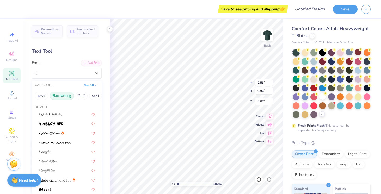
click at [64, 96] on button "Handwriting" at bounding box center [62, 96] width 24 height 8
